Goal: Task Accomplishment & Management: Use online tool/utility

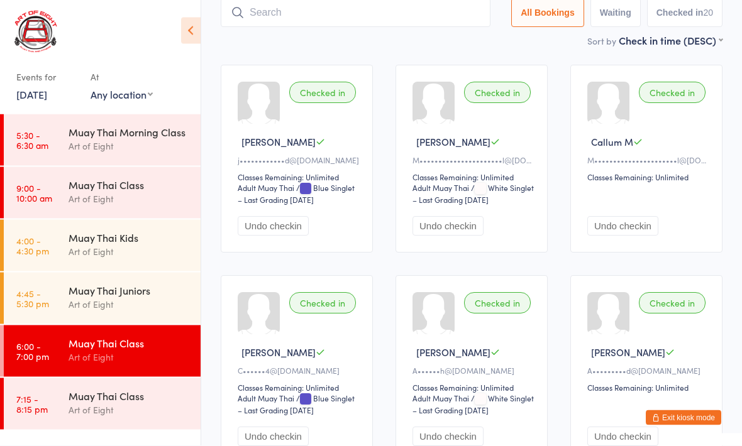
click at [85, 396] on div "Muay Thai Class" at bounding box center [129, 396] width 121 height 14
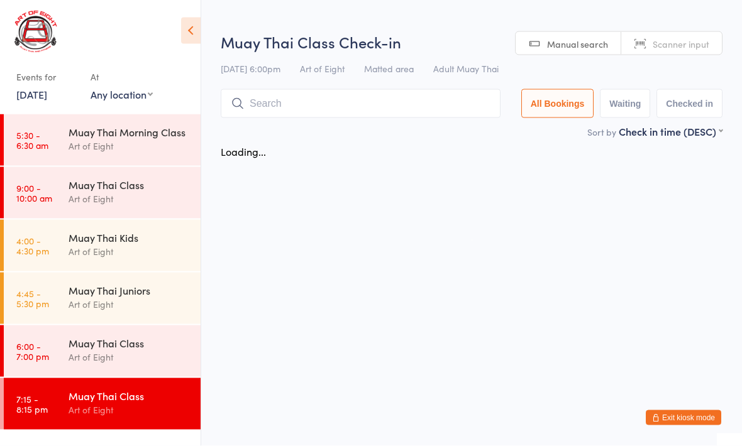
scroll to position [1, 0]
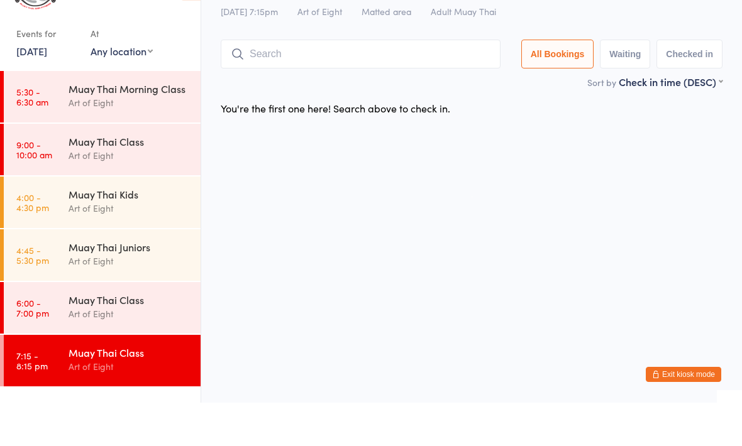
click at [410, 83] on input "search" at bounding box center [361, 97] width 280 height 29
click at [382, 29] on div "Muay Thai Class Check-in [DATE] 7:15pm Art of Eight Matted area Adult Muay Thai…" at bounding box center [472, 68] width 502 height 101
click at [371, 83] on input "search" at bounding box center [361, 97] width 280 height 29
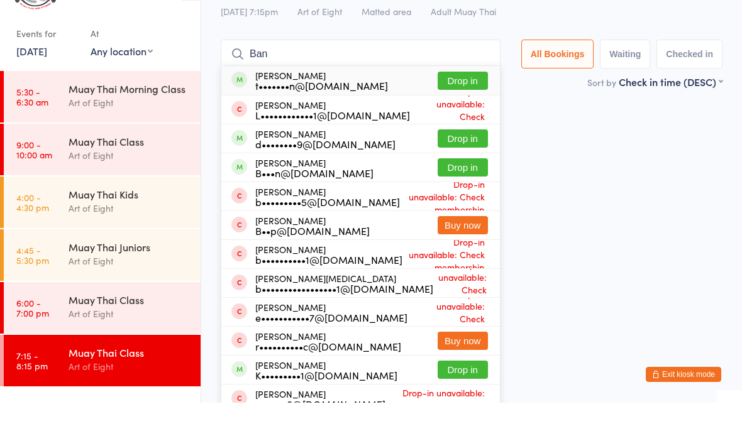
type input "Ban"
click at [457, 115] on button "Drop in" at bounding box center [462, 124] width 50 height 18
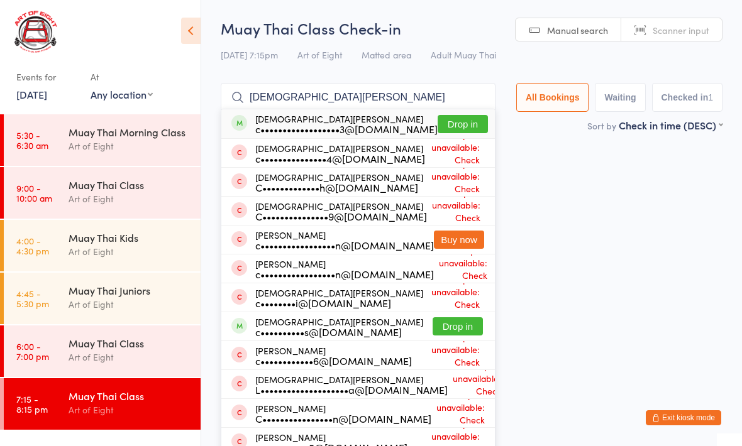
type input "Christian murd"
click at [449, 123] on button "Drop in" at bounding box center [462, 124] width 50 height 18
